Goal: Check status: Check status

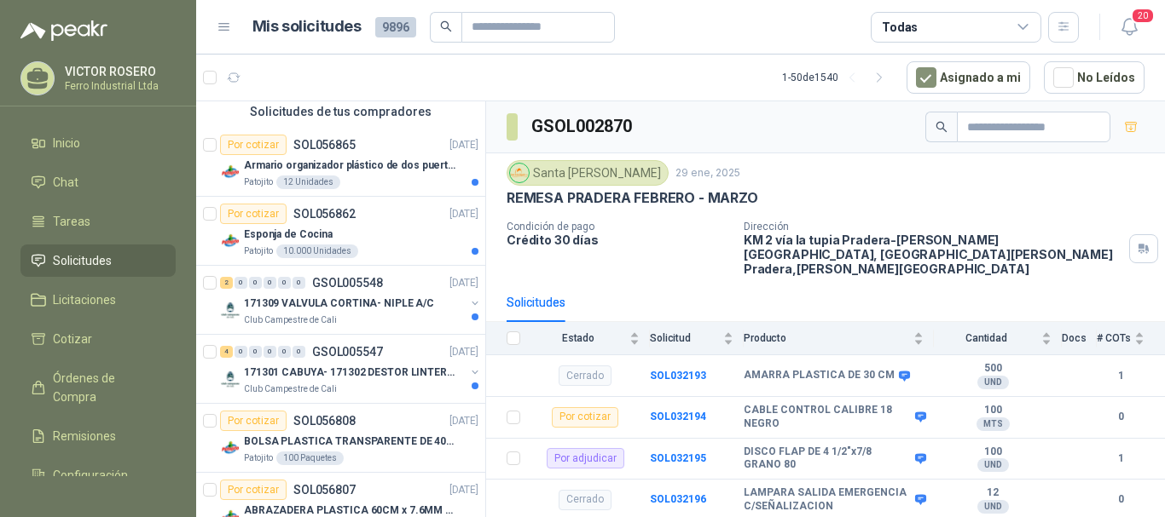
scroll to position [136, 0]
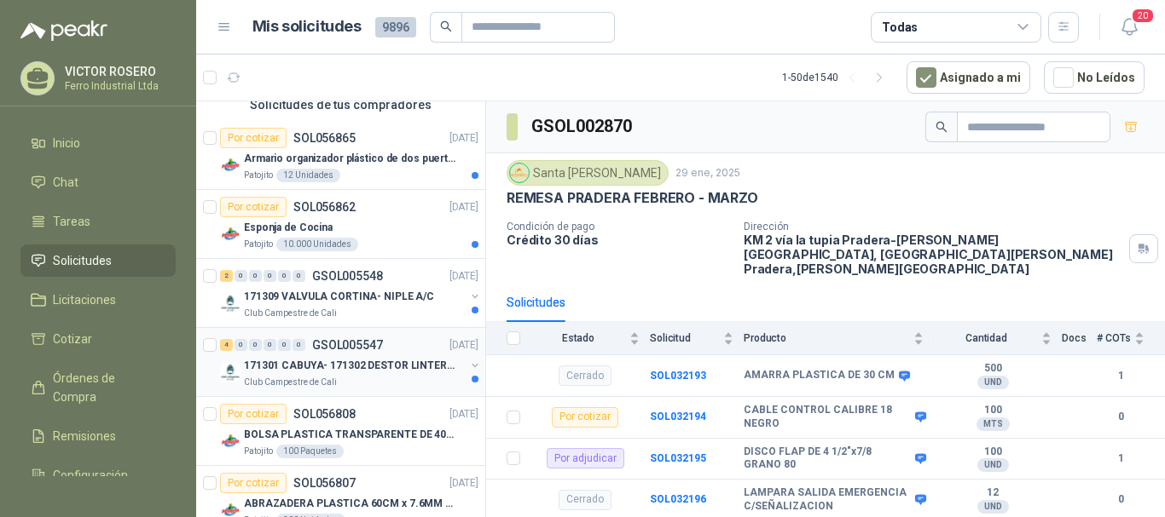
click at [327, 356] on div "171301 CABUYA- 171302 DESTOR LINTER- 171305 PINZA" at bounding box center [354, 365] width 221 height 20
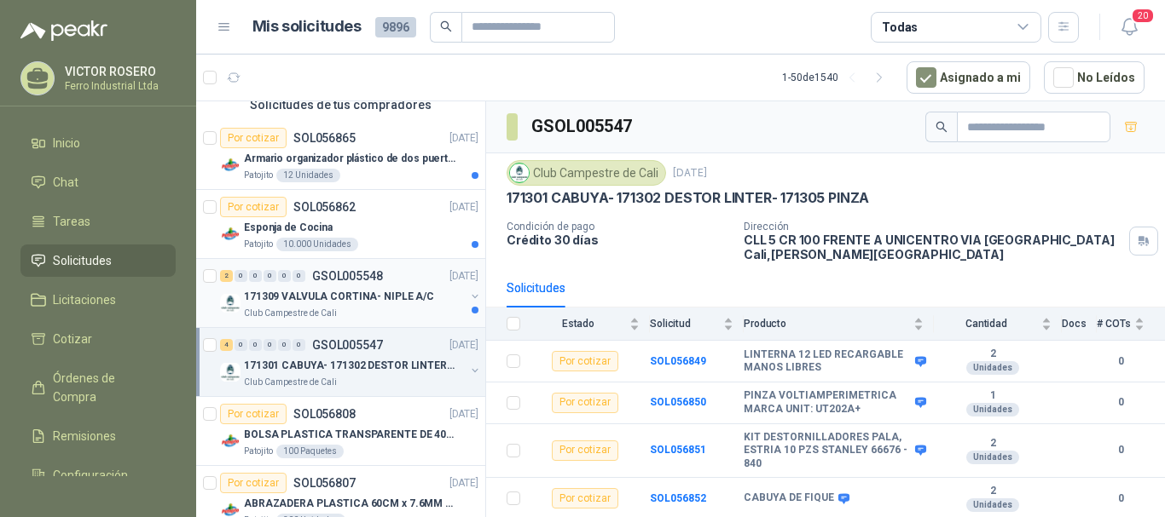
click at [337, 293] on p "171309 VALVULA CORTINA- NIPLE A/C" at bounding box center [339, 297] width 190 height 16
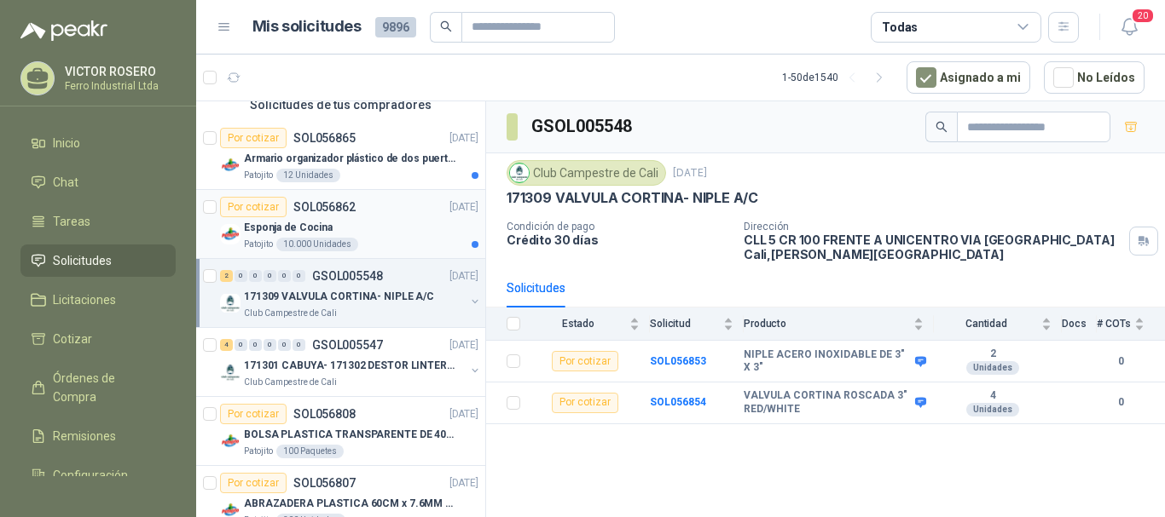
click at [417, 236] on div "Esponja de Cocina" at bounding box center [361, 227] width 234 height 20
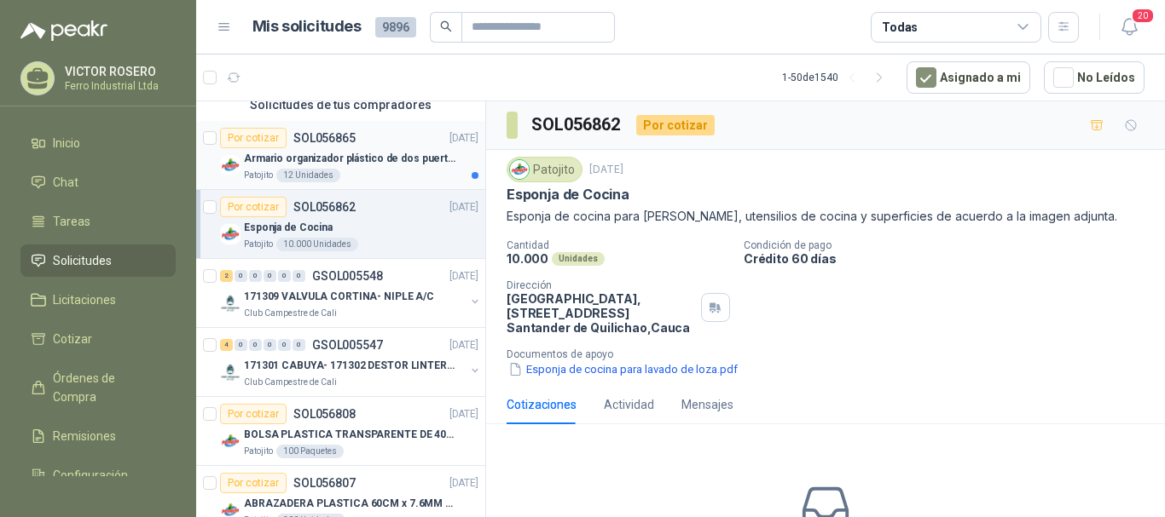
click at [394, 173] on div "Patojito 12 Unidades" at bounding box center [361, 176] width 234 height 14
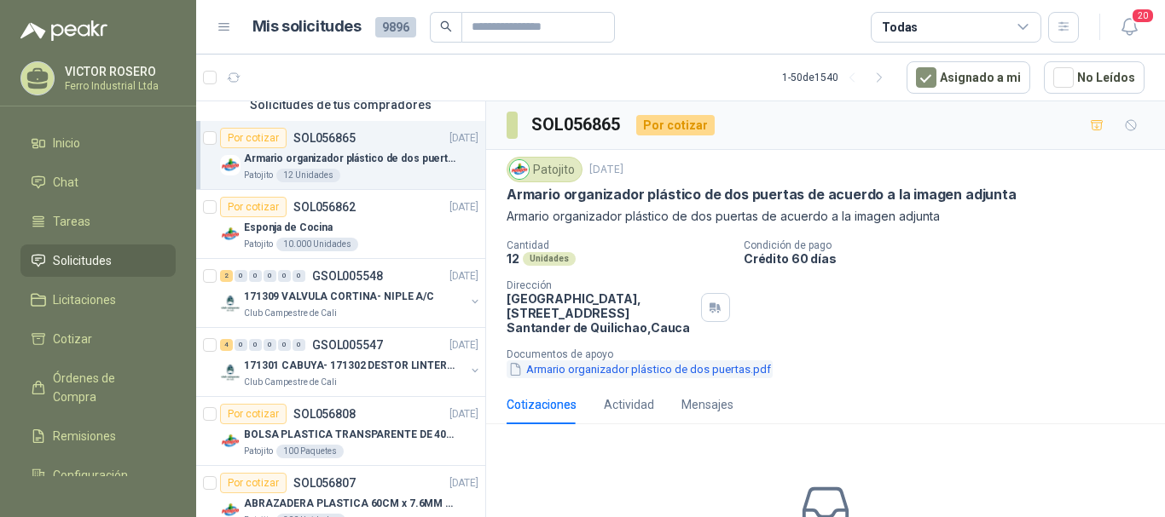
click at [673, 372] on button "Armario organizador plástico de dos puertas.pdf" at bounding box center [639, 370] width 266 height 18
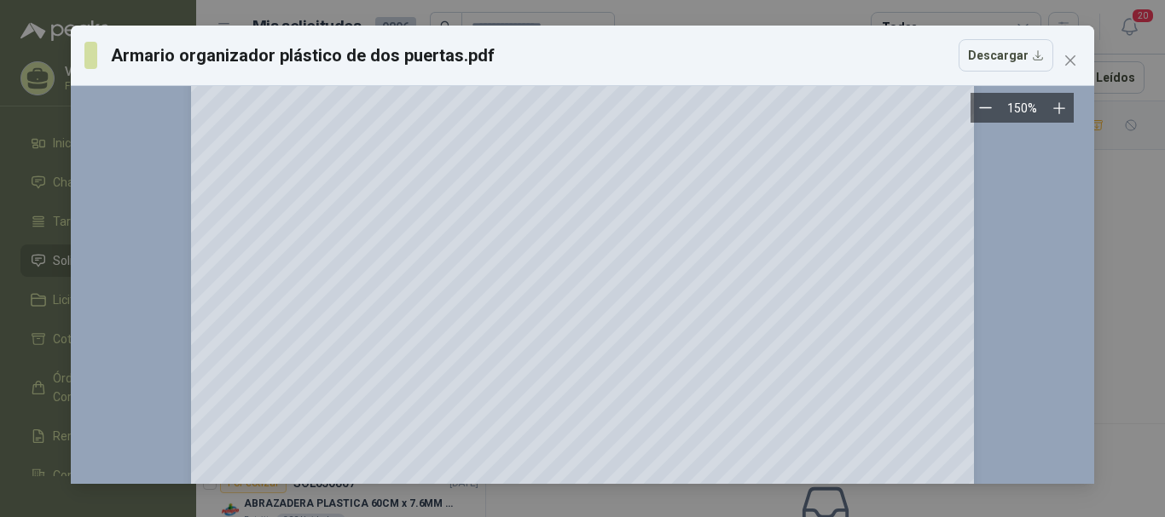
scroll to position [573, 0]
drag, startPoint x: 1052, startPoint y: 382, endPoint x: 1038, endPoint y: 321, distance: 62.2
click at [1038, 327] on div at bounding box center [582, 33] width 996 height 1013
click at [1072, 66] on icon "close" at bounding box center [1070, 61] width 14 height 14
